Goal: Task Accomplishment & Management: Use online tool/utility

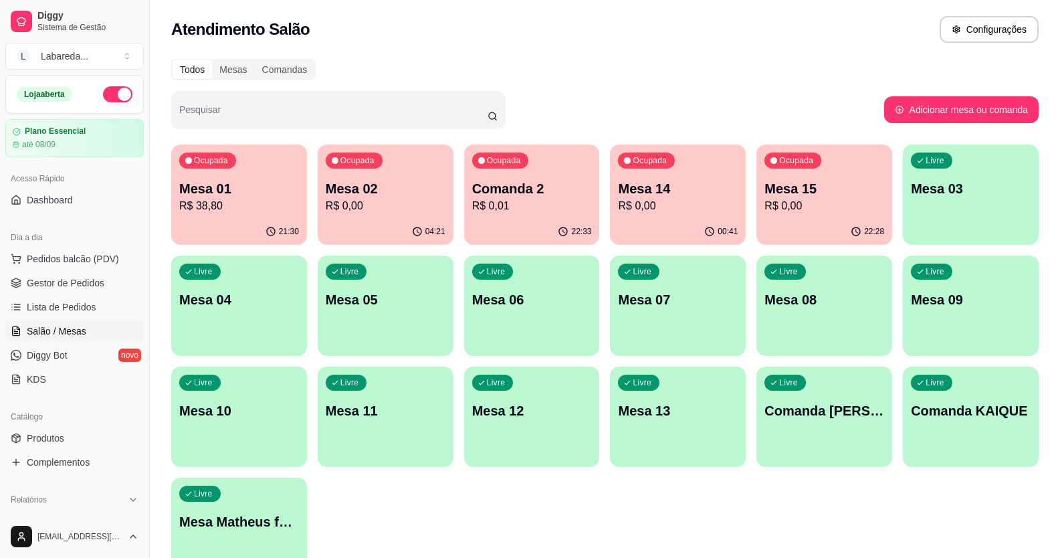
scroll to position [67, 0]
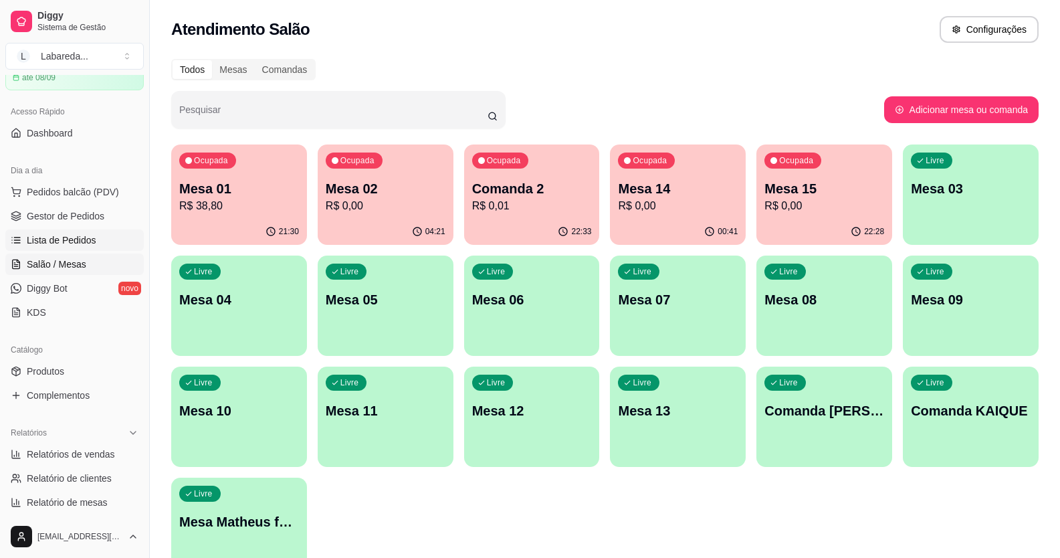
click at [74, 232] on link "Lista de Pedidos" at bounding box center [74, 239] width 138 height 21
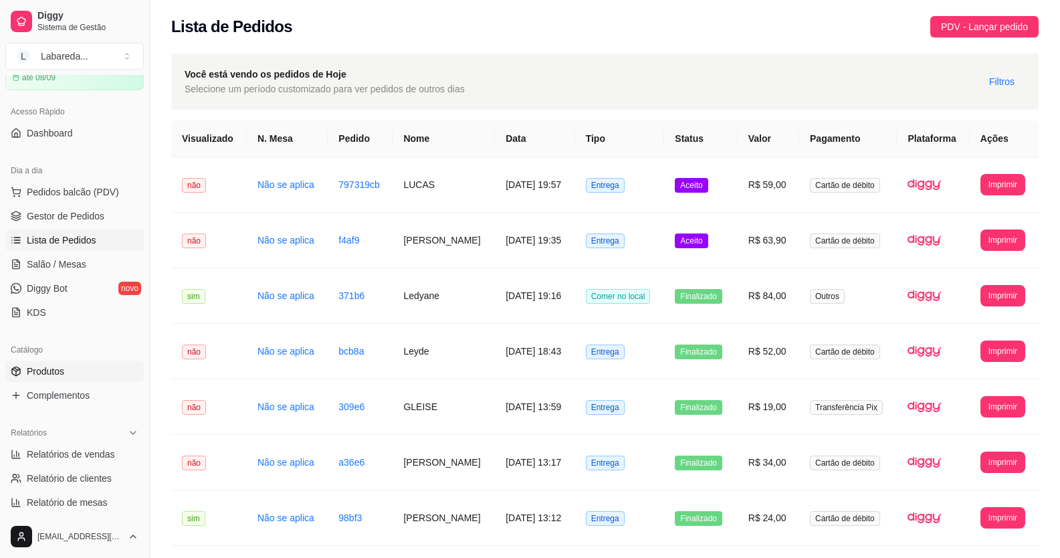
click at [40, 369] on span "Produtos" at bounding box center [45, 371] width 37 height 13
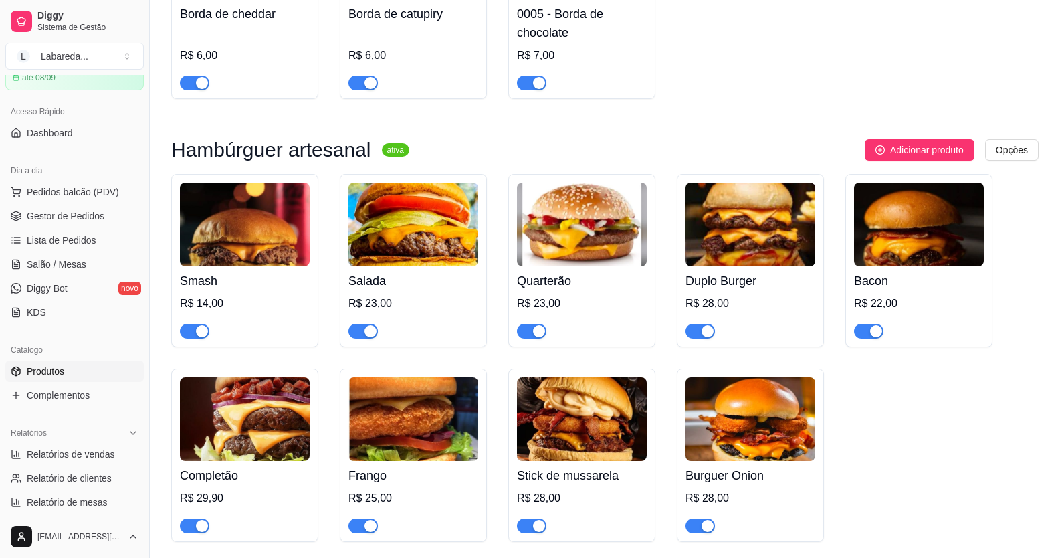
scroll to position [2676, 0]
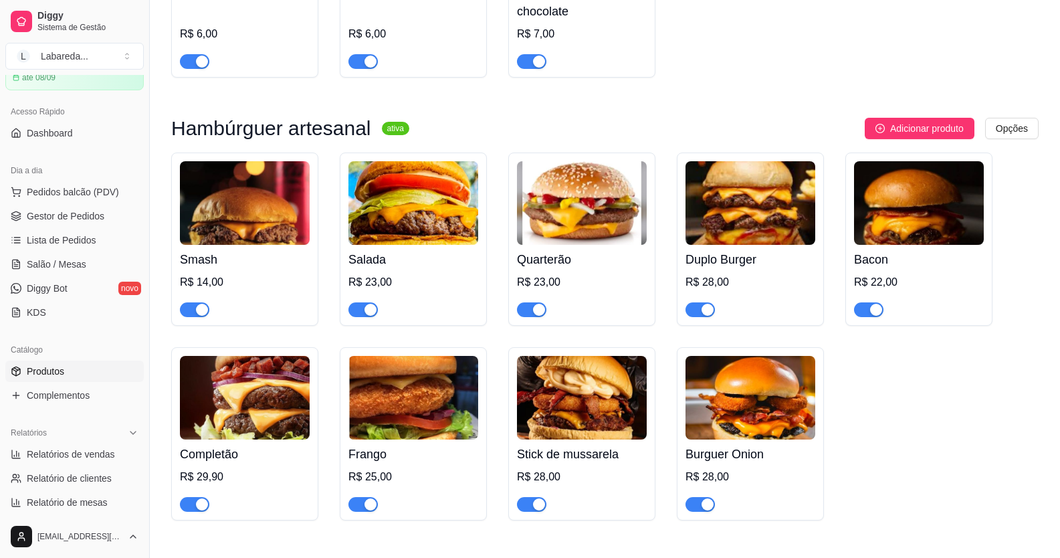
click at [183, 317] on span "button" at bounding box center [194, 309] width 29 height 15
click at [374, 316] on div "button" at bounding box center [371, 310] width 12 height 12
click at [531, 317] on span "button" at bounding box center [531, 309] width 29 height 15
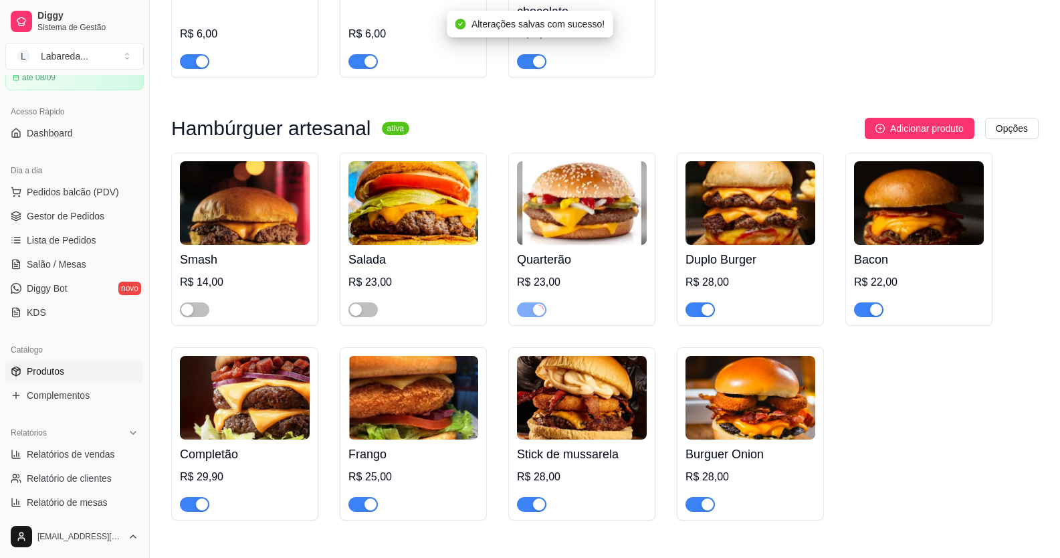
click at [701, 317] on button "button" at bounding box center [700, 309] width 29 height 15
click at [868, 317] on button "button" at bounding box center [868, 309] width 29 height 15
click at [707, 510] on div "button" at bounding box center [708, 504] width 12 height 12
click at [523, 512] on span "button" at bounding box center [531, 504] width 29 height 15
click at [365, 512] on div at bounding box center [363, 504] width 29 height 16
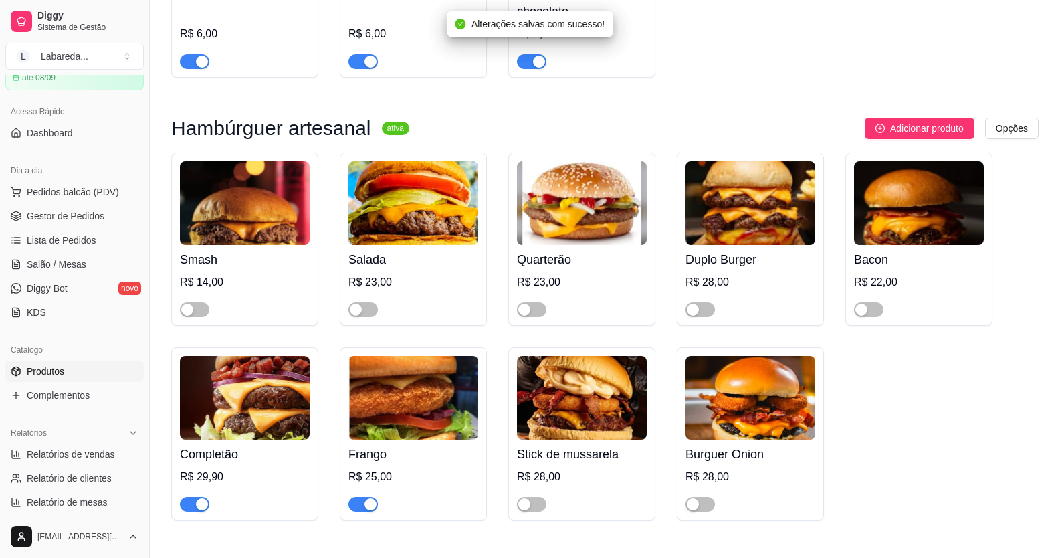
click at [199, 510] on div "button" at bounding box center [202, 504] width 12 height 12
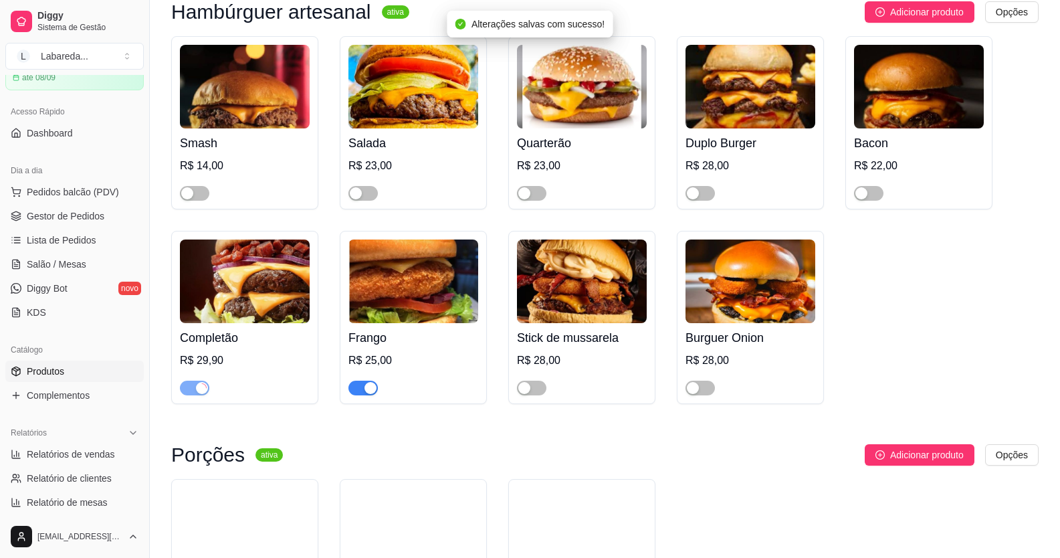
scroll to position [2810, 0]
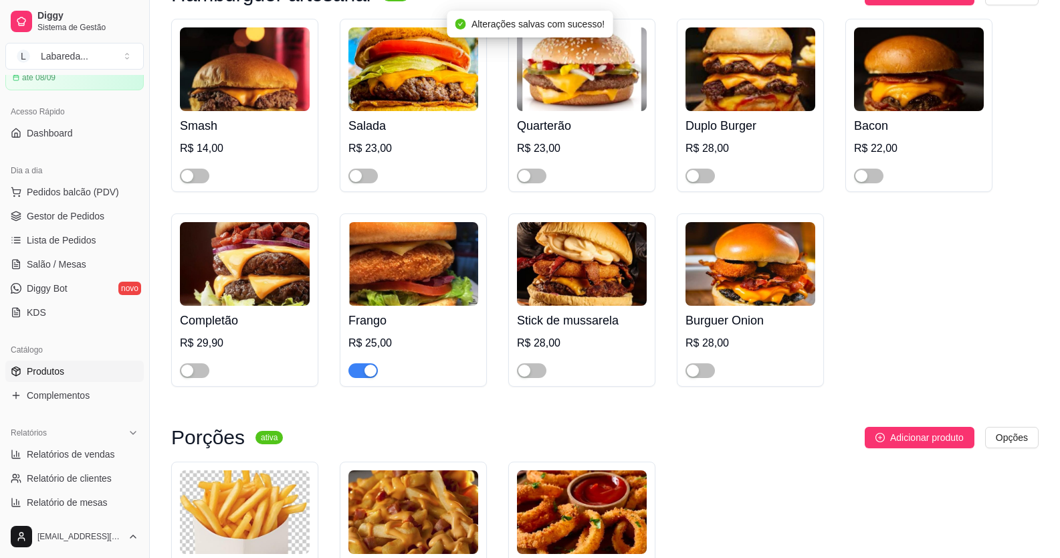
click at [370, 377] on div "button" at bounding box center [371, 371] width 12 height 12
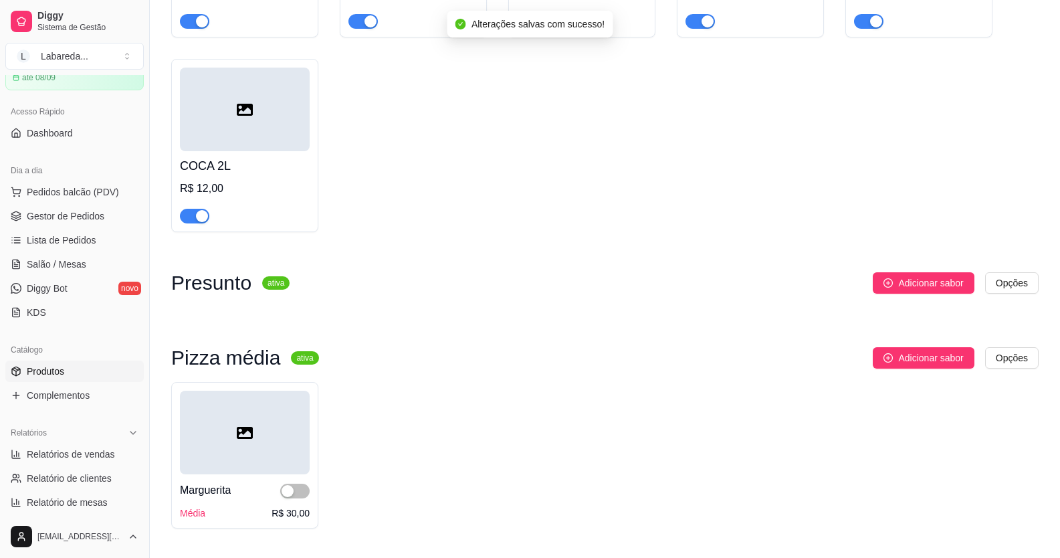
scroll to position [4081, 0]
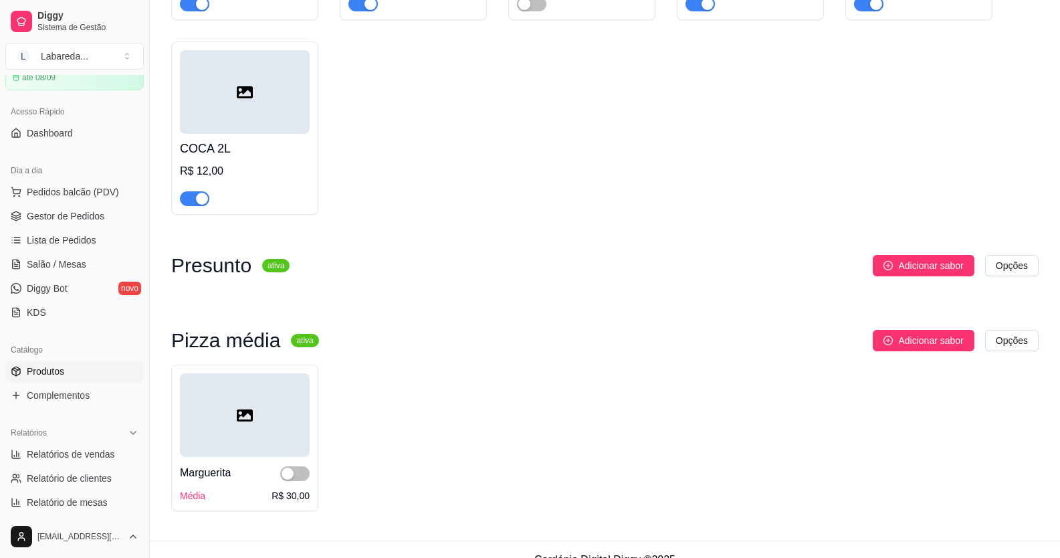
click at [777, 276] on div "Adicionar sabor Opções" at bounding box center [669, 265] width 739 height 21
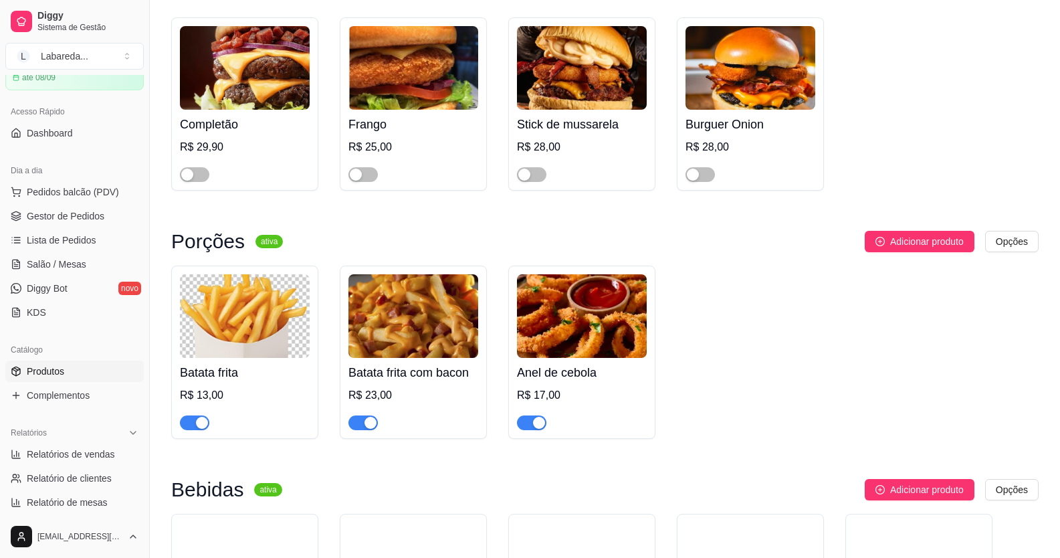
scroll to position [2944, 0]
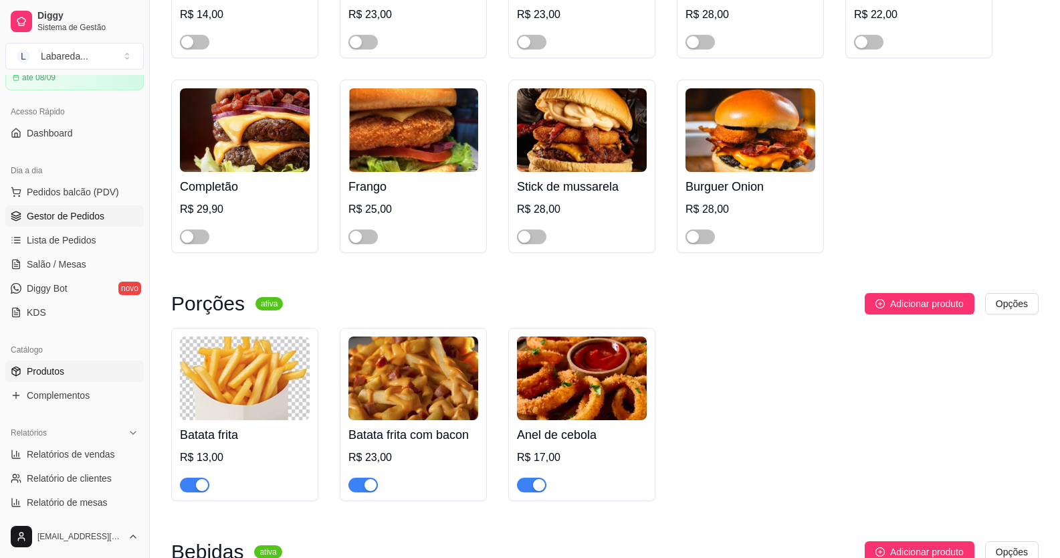
click at [45, 219] on span "Gestor de Pedidos" at bounding box center [66, 215] width 78 height 13
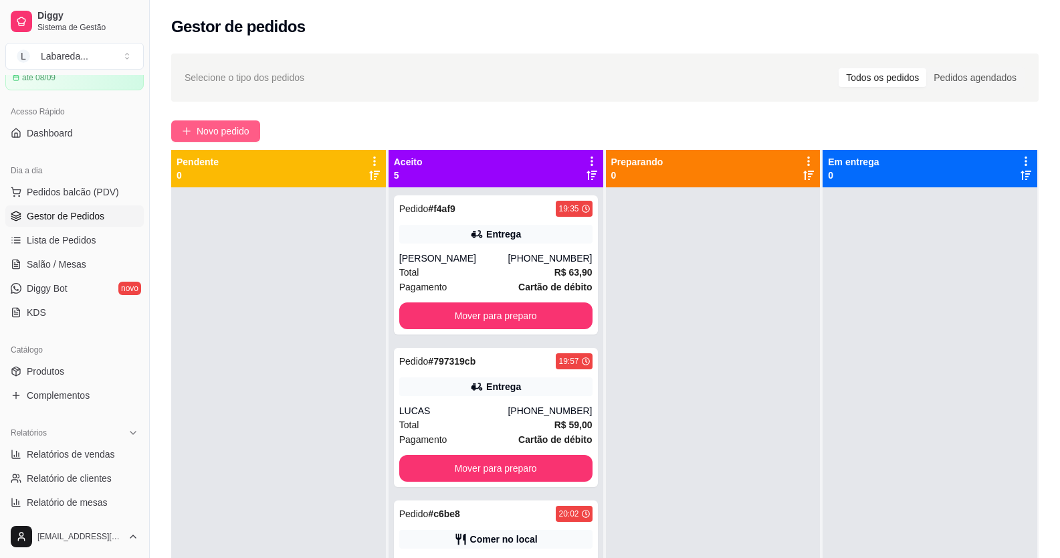
click at [247, 134] on span "Novo pedido" at bounding box center [223, 131] width 53 height 15
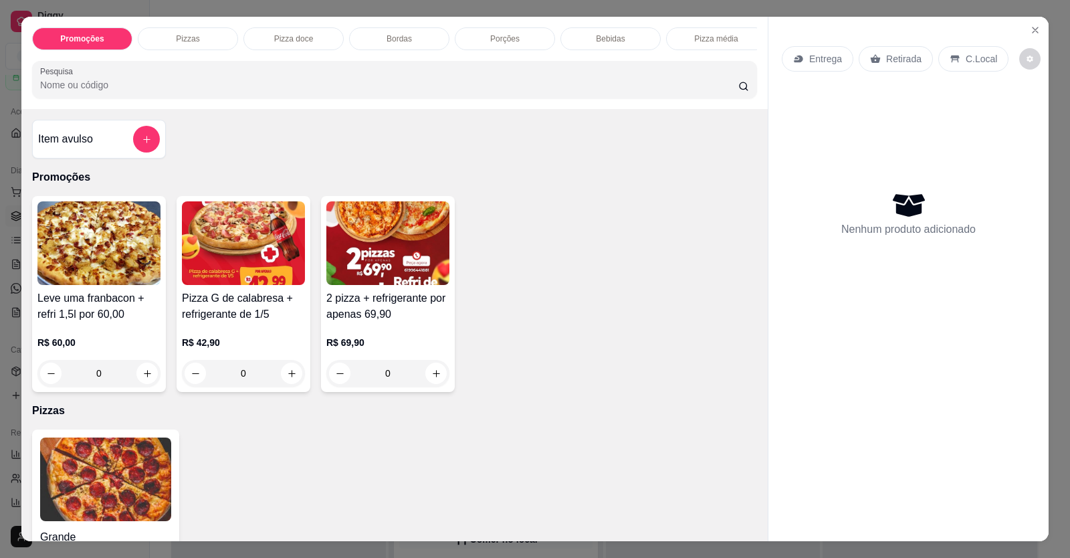
click at [264, 322] on h4 "Pizza G de calabresa + refrigerante de 1/5" at bounding box center [243, 306] width 123 height 32
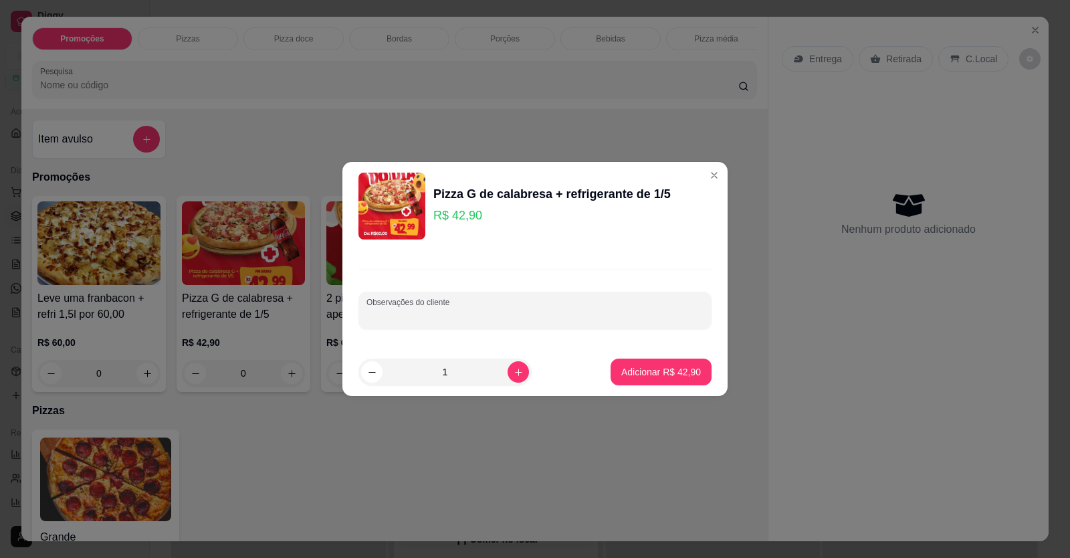
click at [413, 318] on input "Observações do cliente" at bounding box center [535, 315] width 337 height 13
type input "m"
type input "1 metade frango com catupiry/calabresa"
click at [640, 377] on p "Adicionar R$ 42,90" at bounding box center [662, 371] width 78 height 13
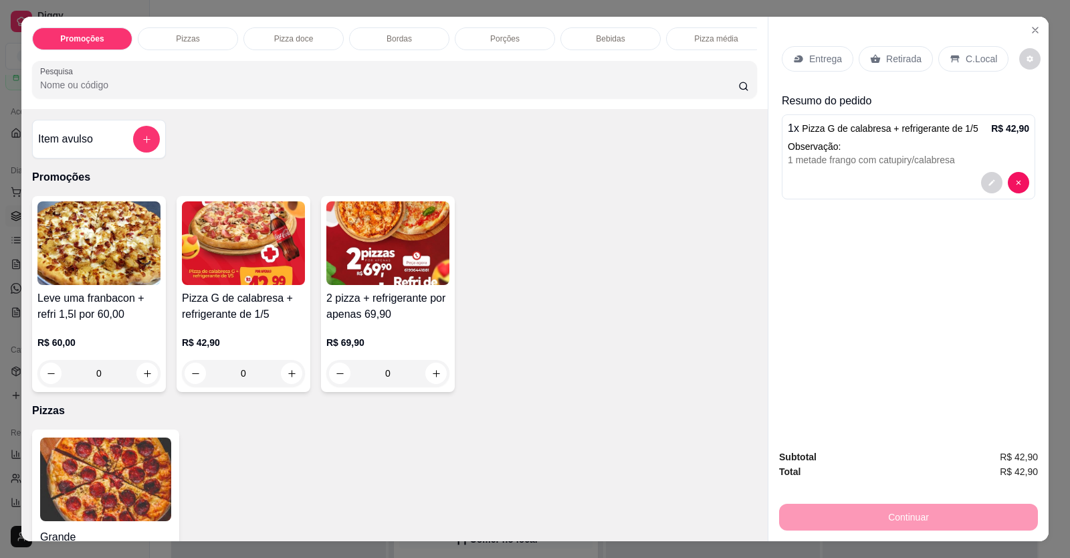
click at [800, 60] on div "Entrega" at bounding box center [818, 58] width 72 height 25
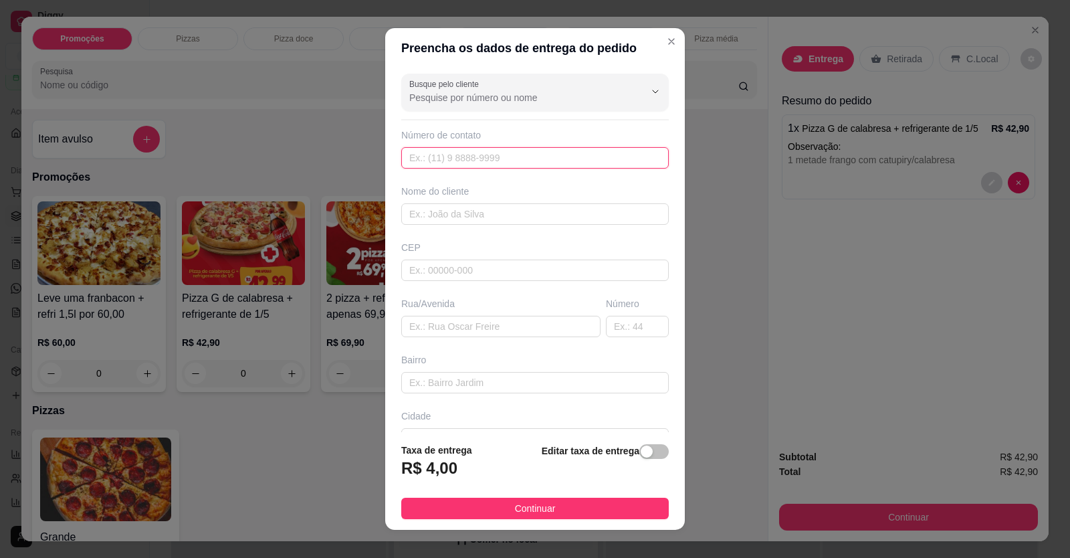
click at [537, 167] on input "text" at bounding box center [535, 157] width 268 height 21
type input "[PHONE_NUMBER]"
click at [538, 205] on input "text" at bounding box center [535, 213] width 268 height 21
type input "f"
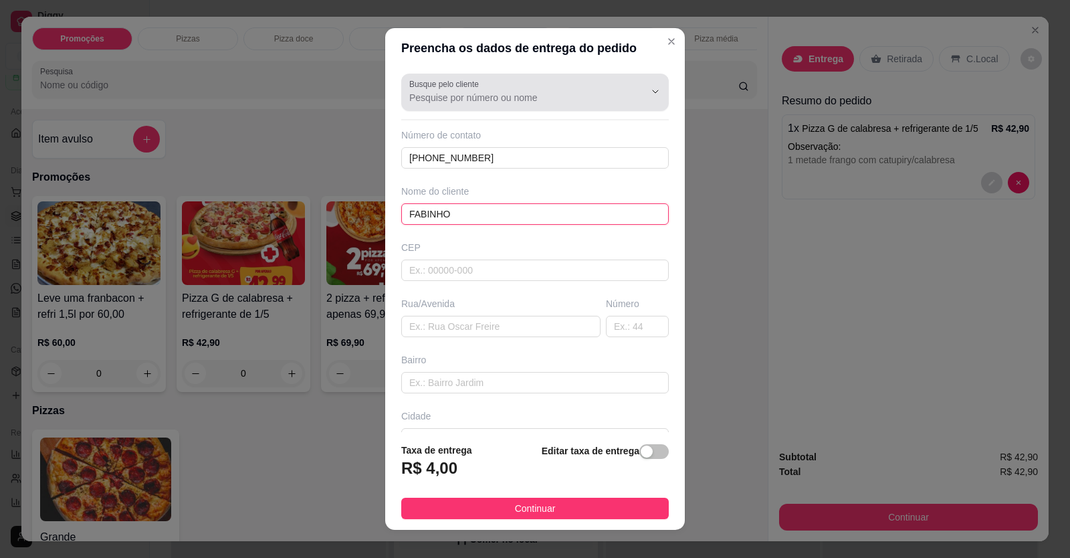
type input "FABINHO"
click at [489, 93] on input "Busque pelo cliente" at bounding box center [516, 97] width 214 height 13
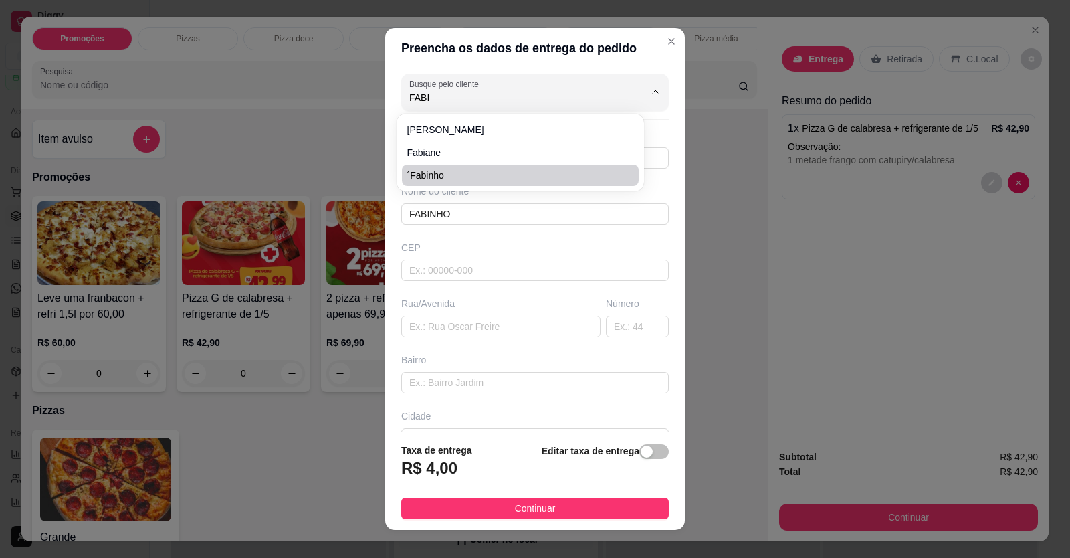
click at [468, 173] on span "´Fabinho" at bounding box center [513, 175] width 213 height 13
type input "´Fabinho"
type input "6198162320"
type input "´Fabinho"
type input "Rua : J Numero: 06 Bairro: [GEOGRAPHIC_DATA]: [GEOGRAPHIC_DATA] Estado: [GEOGRA…"
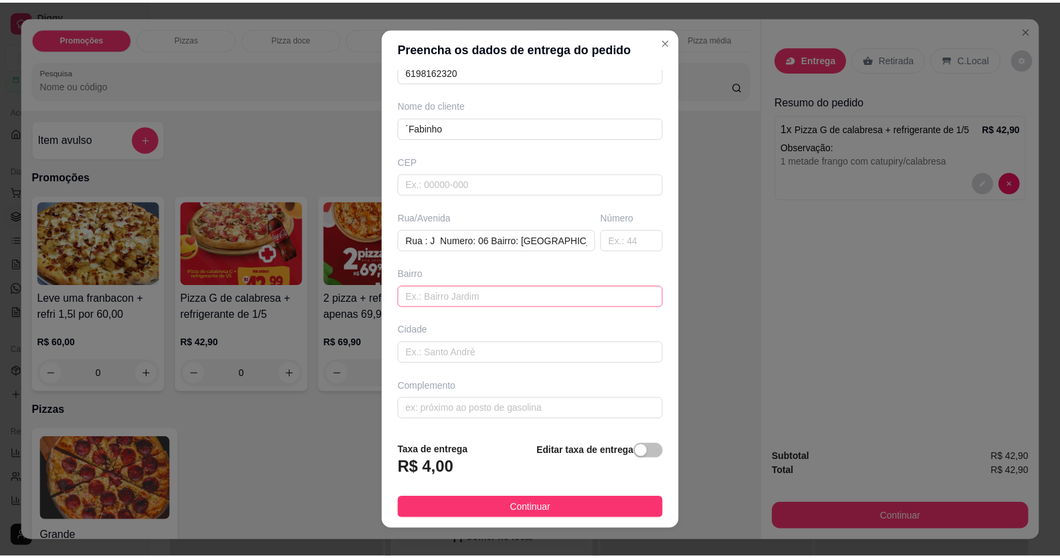
scroll to position [15, 0]
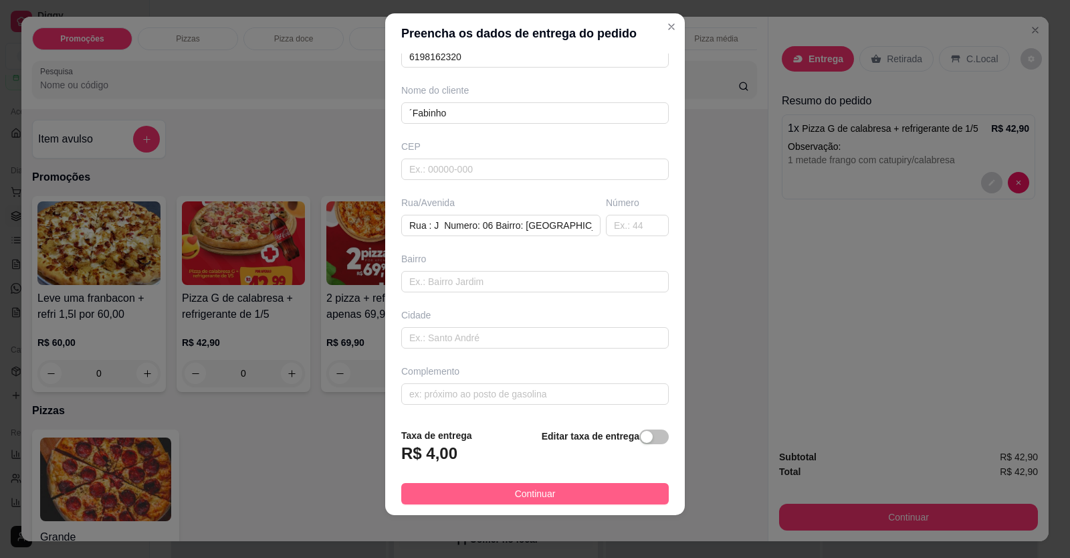
type input "´Fabinho"
click at [479, 495] on button "Continuar" at bounding box center [535, 493] width 268 height 21
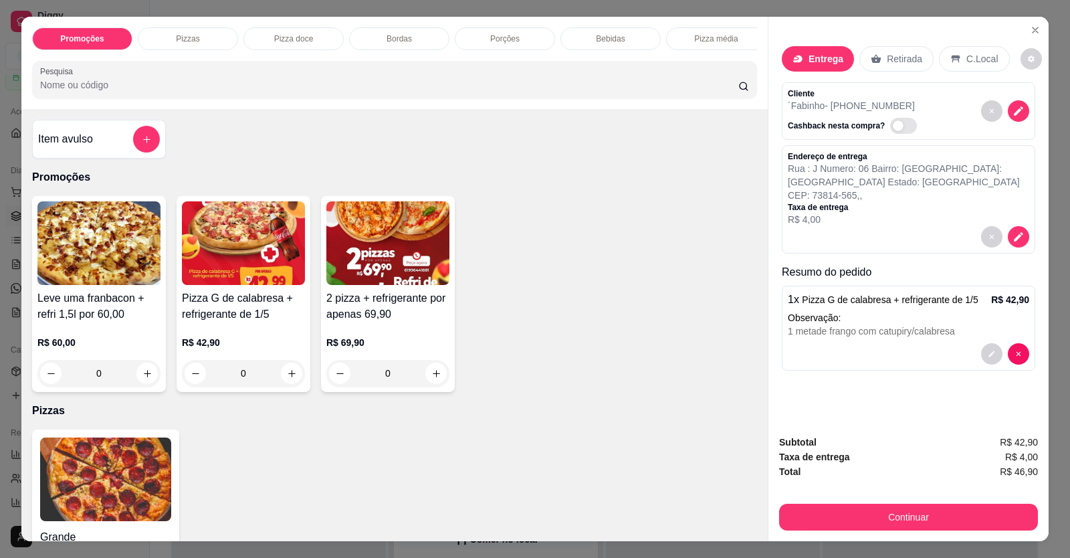
click at [834, 498] on div "Subtotal R$ 42,90 Taxa de entrega R$ 4,00 Total R$ 46,90 Continuar" at bounding box center [908, 483] width 259 height 96
click at [842, 515] on button "Continuar" at bounding box center [908, 517] width 259 height 27
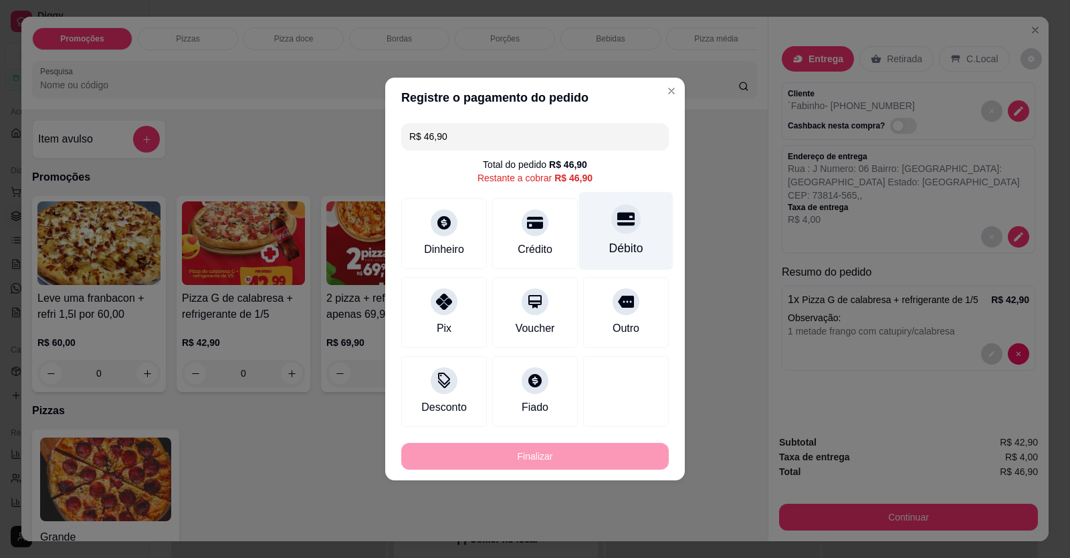
click at [620, 247] on div "Débito" at bounding box center [626, 248] width 34 height 17
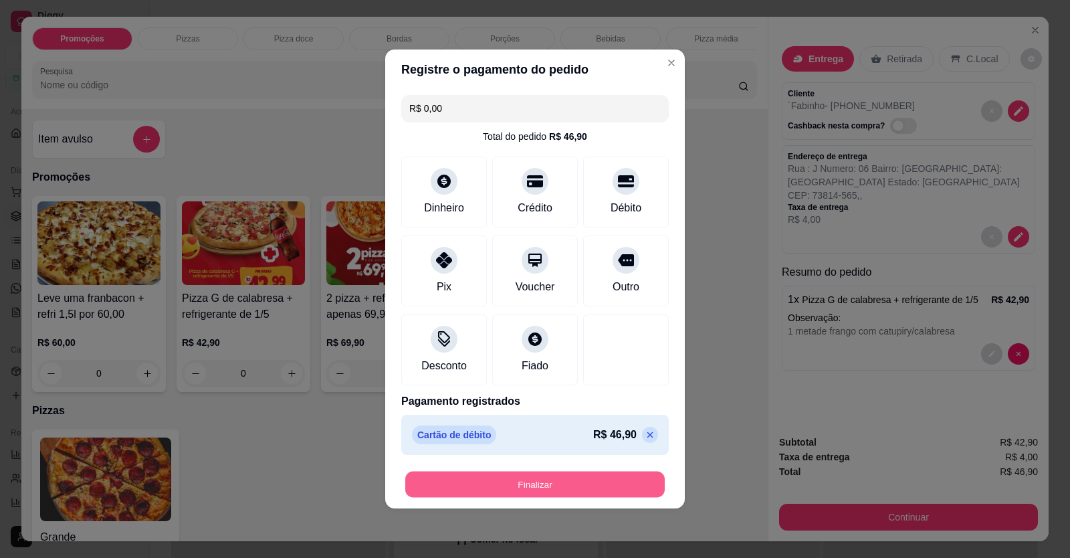
click at [578, 484] on button "Finalizar" at bounding box center [535, 485] width 260 height 26
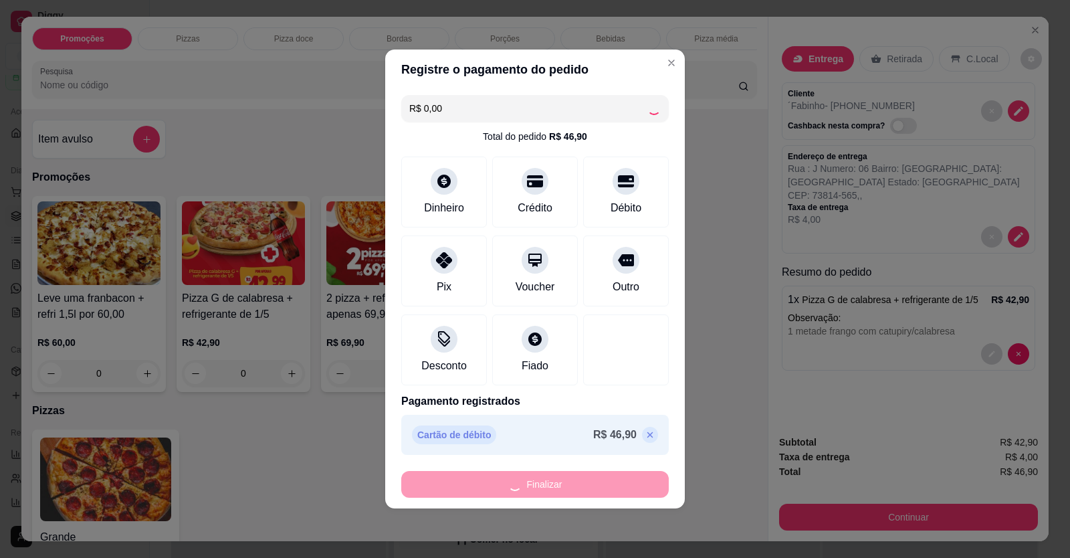
type input "-R$ 46,90"
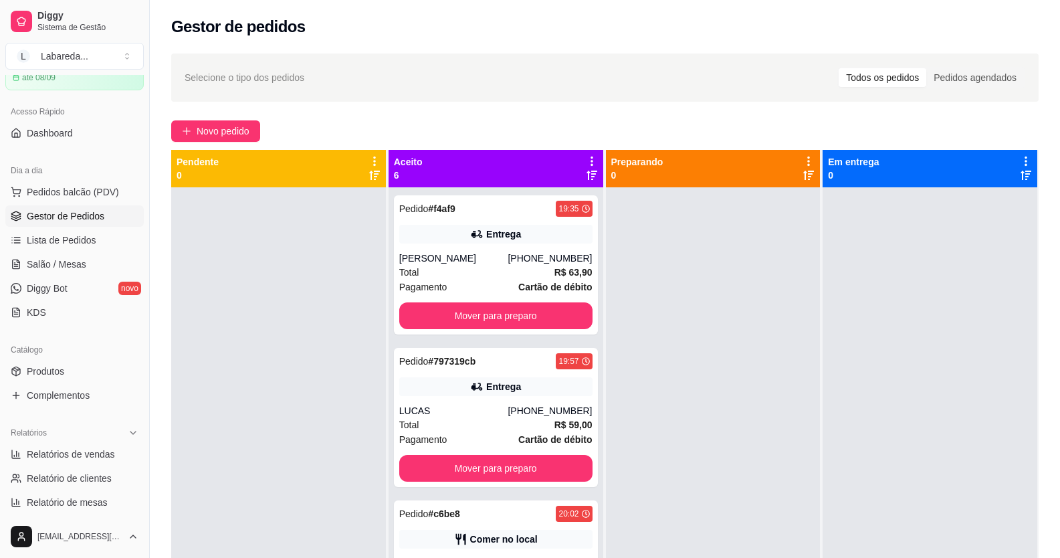
click at [717, 521] on div at bounding box center [713, 466] width 215 height 558
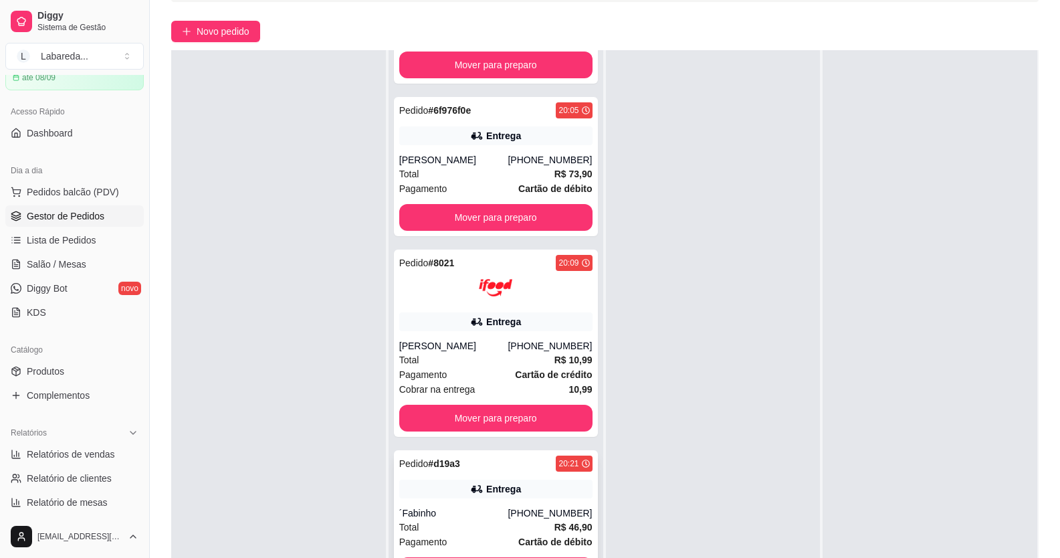
scroll to position [204, 0]
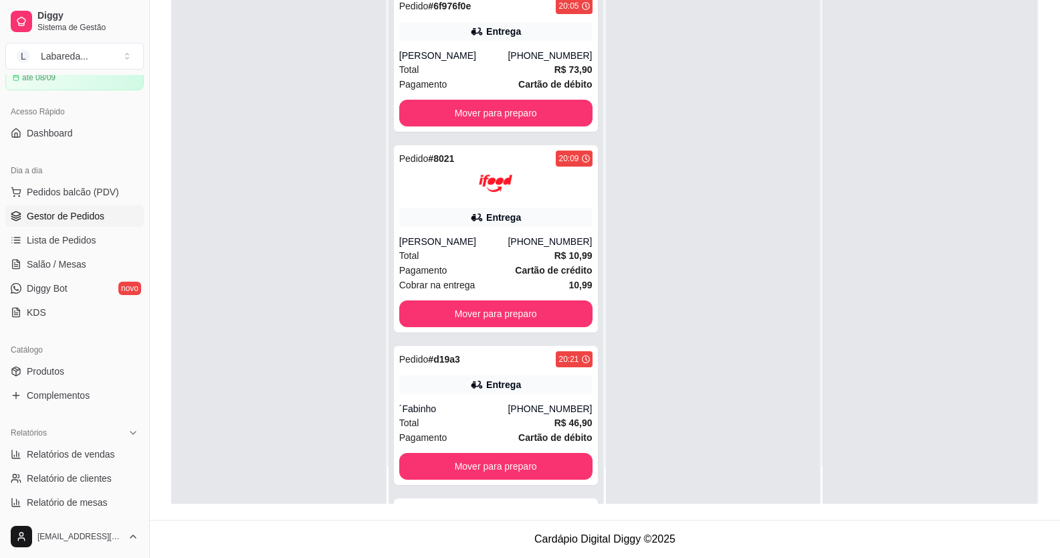
click at [80, 211] on span "Gestor de Pedidos" at bounding box center [66, 215] width 78 height 13
